Goal: Navigation & Orientation: Find specific page/section

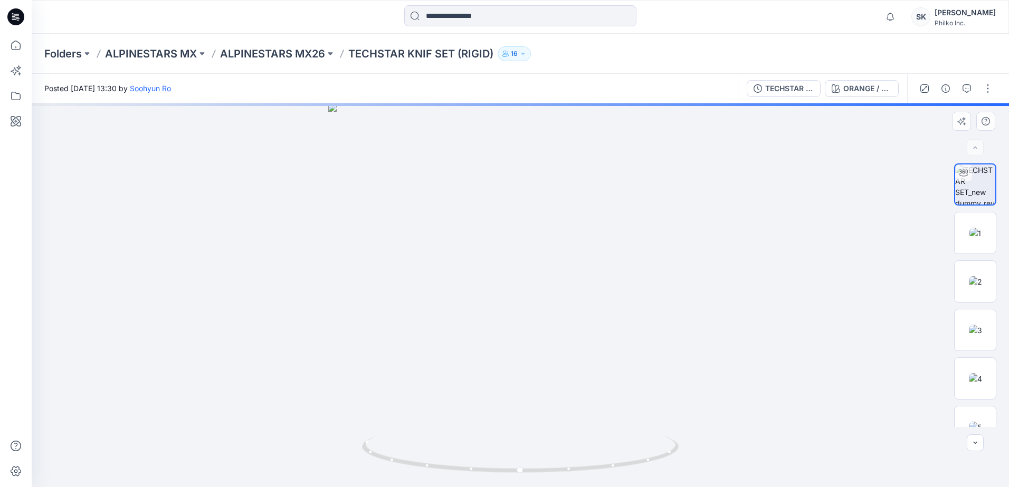
click at [979, 155] on div at bounding box center [974, 147] width 17 height 17
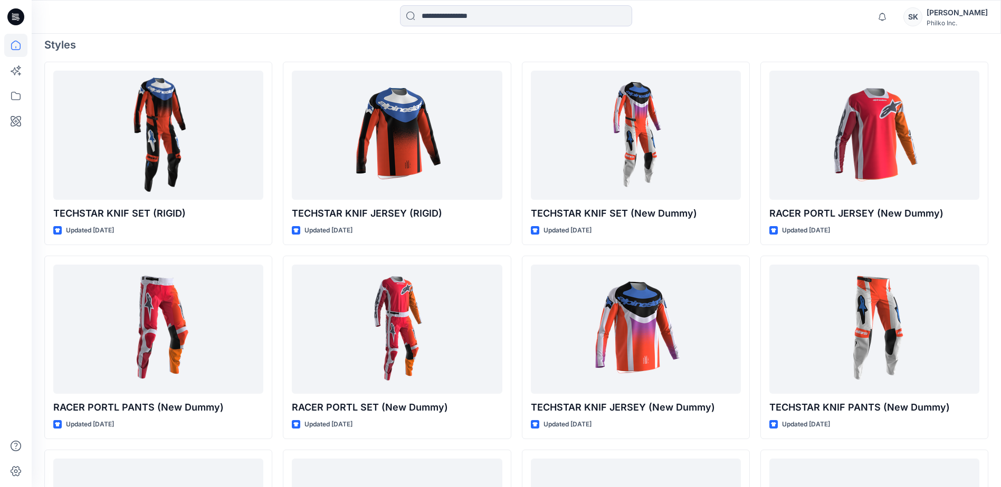
scroll to position [369, 0]
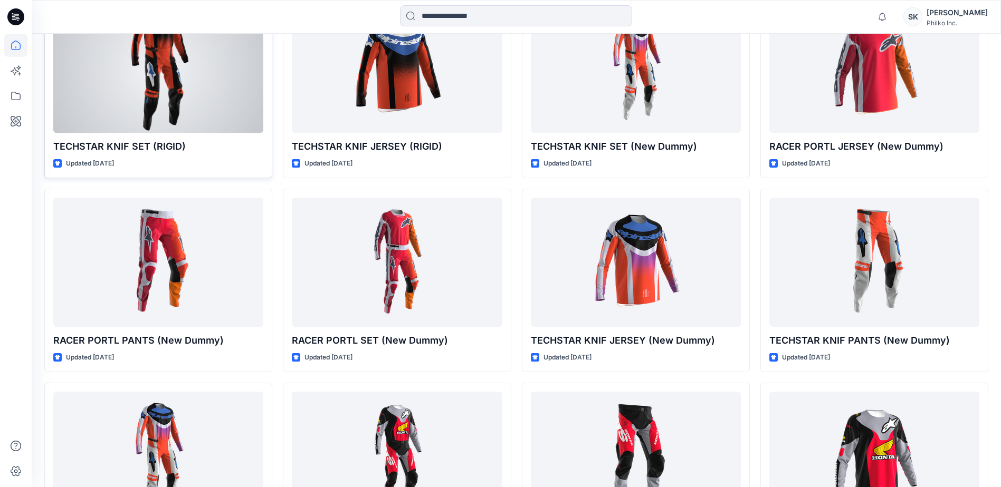
click at [176, 100] on div at bounding box center [158, 68] width 210 height 129
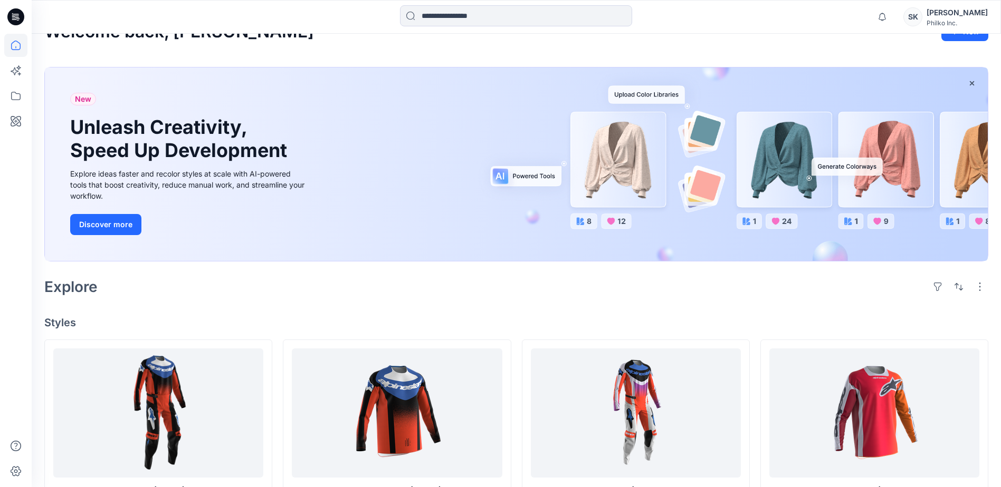
scroll to position [341, 0]
